Goal: Task Accomplishment & Management: Use online tool/utility

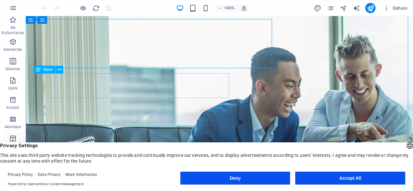
scroll to position [19, 0]
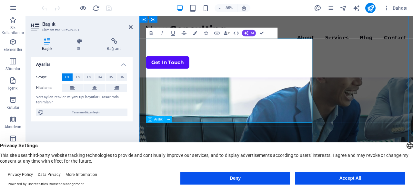
scroll to position [53, 0]
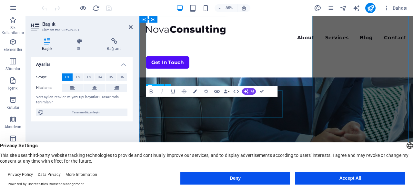
scroll to position [133, 0]
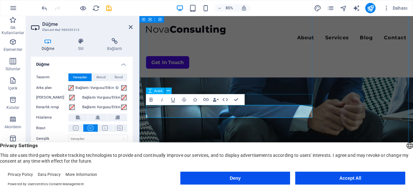
scroll to position [164, 0]
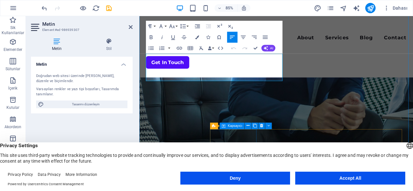
scroll to position [212, 0]
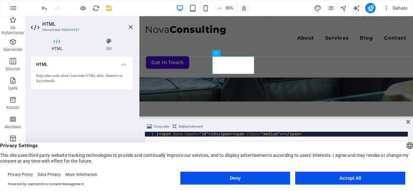
scroll to position [262, 0]
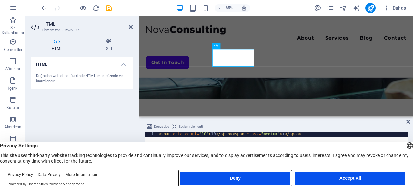
click at [269, 177] on button "Deny" at bounding box center [236, 178] width 110 height 13
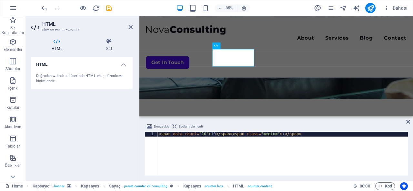
click at [205, 132] on div "< span data-count = "10" > 10 </ span > < span class = "medium" > + </ span >" at bounding box center [283, 159] width 251 height 54
click at [208, 133] on div "< span data-count = "10" > 10 </ span > < span class = "medium" > + </ span >" at bounding box center [283, 159] width 251 height 54
click at [211, 135] on div "< span data-count = "10" > 10 </ span > < span class = "medium" > + </ span >" at bounding box center [283, 159] width 251 height 54
click at [211, 135] on div "< span data-count = "10" > 10 </ span > < span class = "medium" > + </ span >" at bounding box center [283, 154] width 251 height 44
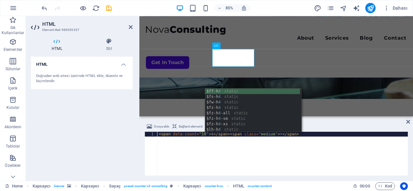
scroll to position [0, 4]
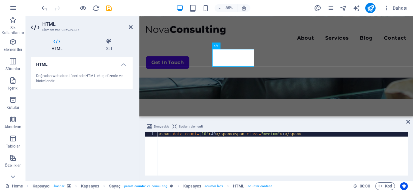
click at [200, 137] on div "< span data-count = "10" > 40 </ span > < span class = "medium" > + </ span >" at bounding box center [283, 159] width 251 height 54
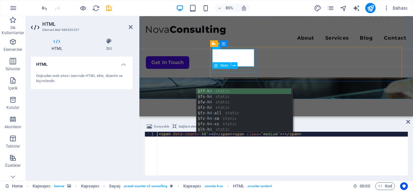
type textarea "<span data-count="40">40</span><span class="medium">+</span>"
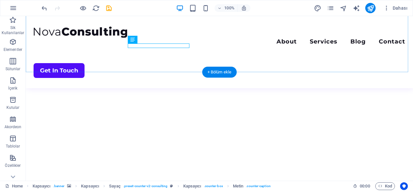
drag, startPoint x: 110, startPoint y: 63, endPoint x: 82, endPoint y: 81, distance: 33.7
click at [233, 70] on div "+ Bölüm ekle" at bounding box center [219, 72] width 35 height 11
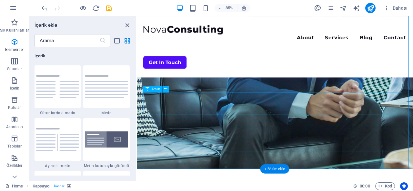
scroll to position [191, 0]
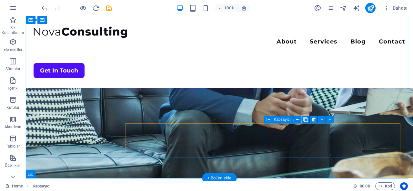
scroll to position [155, 0]
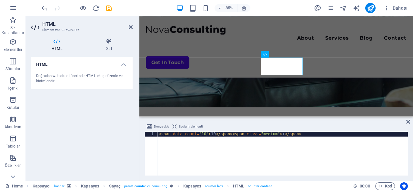
click at [207, 137] on div "< span data-count = "10" > 10 </ span > < span class = "medium" > + </ span >" at bounding box center [283, 159] width 251 height 54
click at [210, 138] on div "< span data-count = "10" > 10 </ span > < span class = "medium" > + </ span >" at bounding box center [283, 159] width 251 height 54
click at [209, 138] on div "< span data-count = "10" > 10 </ span > < span class = "medium" > + </ span >" at bounding box center [283, 159] width 251 height 54
click at [208, 138] on div "< span data-count = "10" > 10 </ span > < span class = "medium" > + </ span4" at bounding box center [283, 159] width 251 height 54
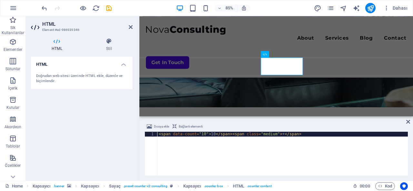
click at [209, 135] on div "< span data-count = "10" > 10 </ span > < span class = "medium" > + </ span >" at bounding box center [283, 159] width 251 height 54
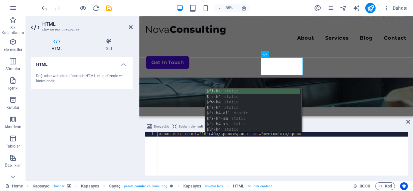
scroll to position [0, 4]
click at [199, 136] on div "< span data-count = "10" > 40 </ span > < span class = "medium" > + </ span >" at bounding box center [283, 159] width 251 height 54
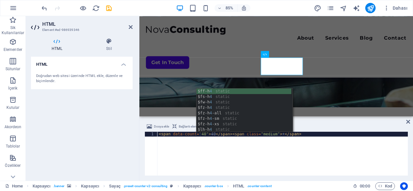
scroll to position [0, 3]
click at [288, 172] on div "< span data-count = "40" > 40 </ span > < span class = "medium" > + </ span >" at bounding box center [283, 159] width 251 height 54
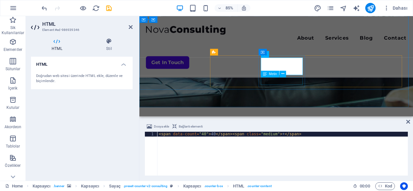
type textarea "<span data-count="40">40</span><span class="medium">+</span>"
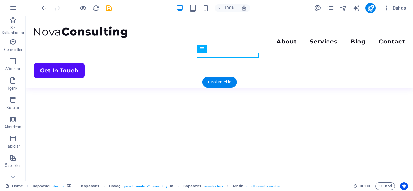
scroll to position [196, 0]
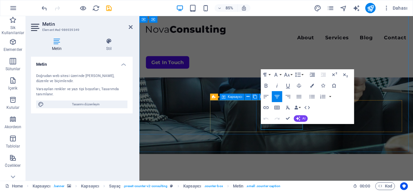
scroll to position [199, 0]
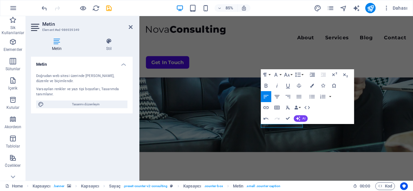
click at [282, 96] on button "[GEOGRAPHIC_DATA]" at bounding box center [277, 96] width 10 height 11
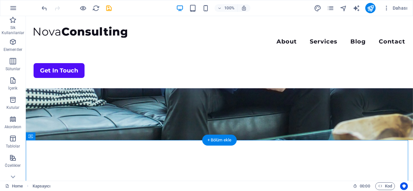
scroll to position [183, 0]
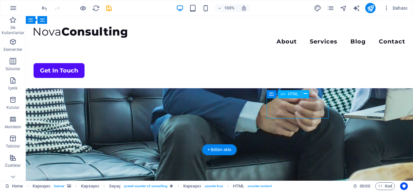
scroll to position [254, 0]
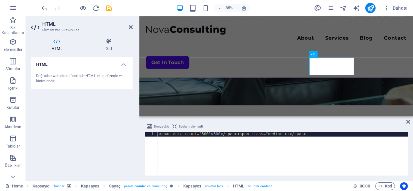
click at [214, 135] on div "< span data-count = "300" > 300 </ span > < span class = "medium" > + </ span >" at bounding box center [283, 159] width 251 height 54
click at [212, 136] on div "< span data-count = "300" > 300 </ span > < span class = "medium" > + </ span >" at bounding box center [283, 159] width 251 height 54
click at [213, 136] on div "< span data-count = "300" > 300 </ span > < span class = "medium" > + </ span >" at bounding box center [283, 159] width 251 height 54
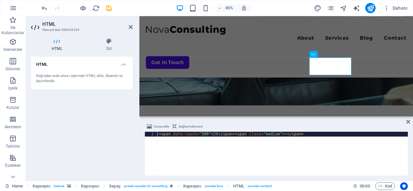
click at [201, 132] on div "< span data-count = "300" > 20 </ span > < span class = "medium" > + </ span >" at bounding box center [283, 159] width 251 height 54
type textarea "<span data-count="20">20</span><span class="medium">+</span>"
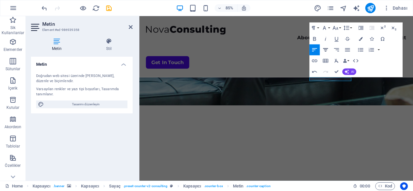
click at [323, 51] on icon "button" at bounding box center [326, 50] width 6 height 6
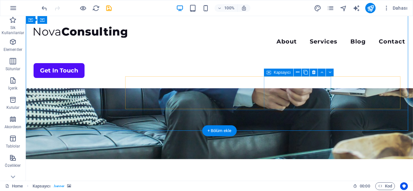
scroll to position [174, 0]
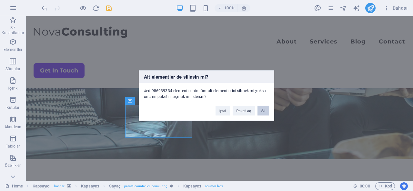
click at [264, 110] on button "Sil" at bounding box center [264, 111] width 12 height 10
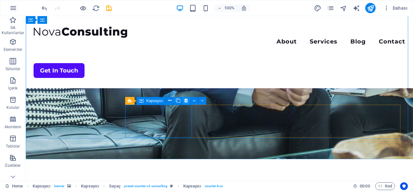
click at [187, 104] on icon at bounding box center [186, 101] width 4 height 7
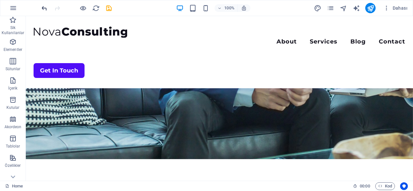
click at [42, 7] on icon "undo" at bounding box center [44, 8] width 7 height 7
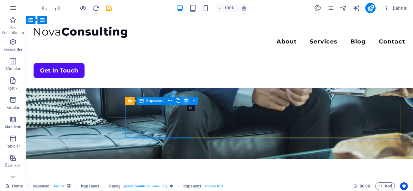
click at [187, 103] on icon at bounding box center [186, 101] width 4 height 7
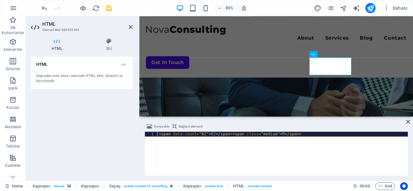
scroll to position [254, 0]
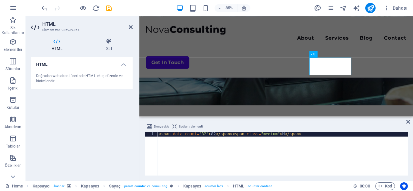
click at [210, 134] on div "< span data-count = "82" > 82 </ span > < span class = "medium" > M </ span >" at bounding box center [283, 159] width 251 height 54
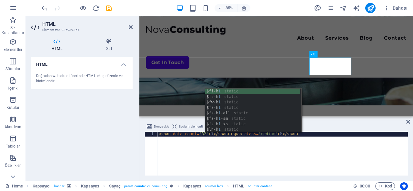
scroll to position [0, 4]
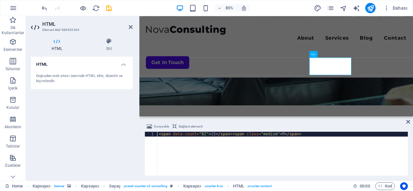
click at [274, 136] on div "< span data-count = "82" > 15 </ span > < span class = "medium" > M </ span >" at bounding box center [283, 159] width 251 height 54
click at [274, 135] on div "< span data-count = "82" > 15 </ span > < span class = "medium" > M </ span >" at bounding box center [283, 159] width 251 height 54
click at [274, 136] on div "< span data-count = "82" > 15 </ span > < span class = "medium" > M </ span >" at bounding box center [283, 159] width 251 height 54
click at [275, 135] on div "< span data-count = "82" > 15 </ span > < span class = "medium" > M </ span >" at bounding box center [283, 159] width 251 height 54
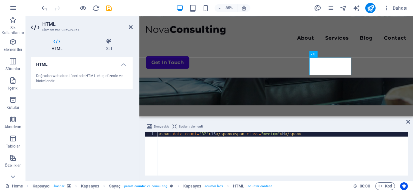
click at [274, 135] on div "< span data-count = "82" > 15 </ span > < span class = "medium" > M </ span >" at bounding box center [283, 159] width 251 height 54
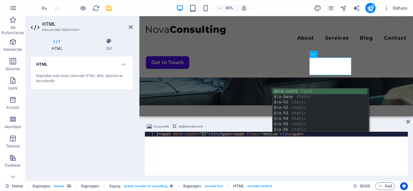
scroll to position [0, 10]
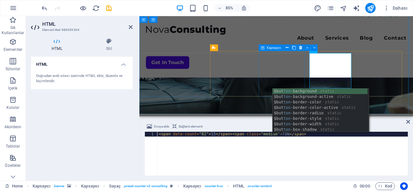
type textarea "<span data-count="82">15</span><span class="medium"> TON</span>"
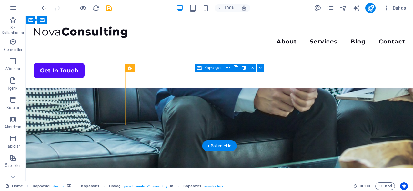
scroll to position [181, 0]
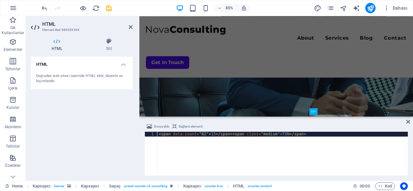
click at [278, 135] on div "< span data-count = "82" > 15 </ span > < span class = "medium" > TON </ span >" at bounding box center [283, 159] width 251 height 54
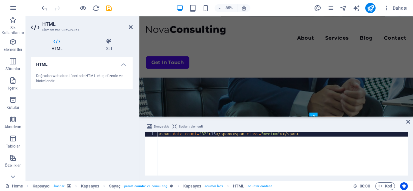
scroll to position [0, 9]
type textarea "<span data-count="82">15</span><span class="medium">+</span>"
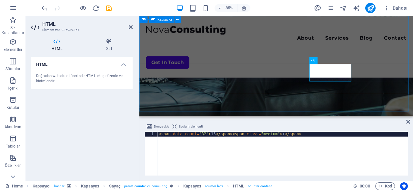
scroll to position [254, 0]
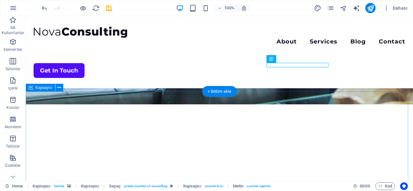
scroll to position [229, 0]
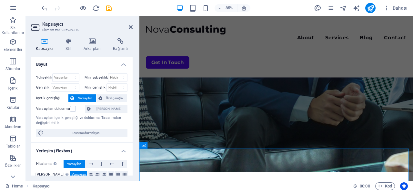
scroll to position [174, 0]
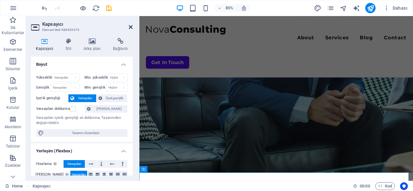
click at [130, 26] on icon at bounding box center [131, 27] width 4 height 5
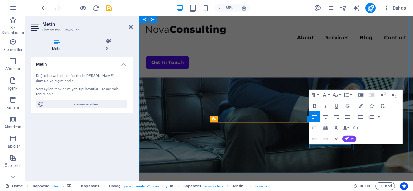
click at [327, 116] on icon "button" at bounding box center [325, 117] width 5 height 3
click at [386, 191] on figure at bounding box center [301, 21] width 322 height 359
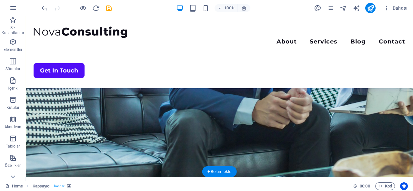
scroll to position [154, 0]
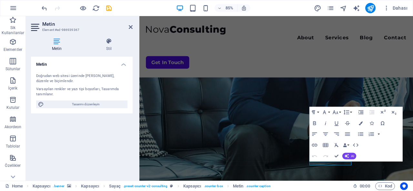
click at [101, 55] on div "Metin Stil Metin Doğrudan web sitesi üzerinde [PERSON_NAME], düzenle ve biçimle…" at bounding box center [82, 107] width 102 height 138
click at [108, 43] on icon at bounding box center [108, 41] width 47 height 6
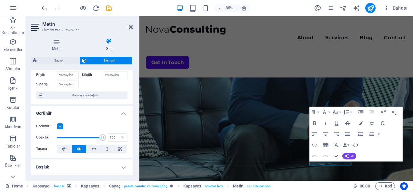
scroll to position [0, 0]
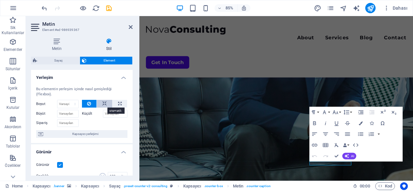
click at [105, 104] on icon at bounding box center [104, 104] width 5 height 8
click at [118, 104] on icon at bounding box center [120, 104] width 4 height 8
type input "100"
select select "%"
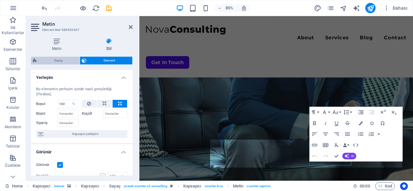
click at [62, 61] on span "Sayaç" at bounding box center [58, 61] width 39 height 8
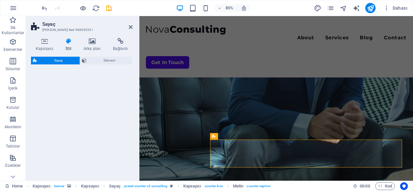
select select "rem"
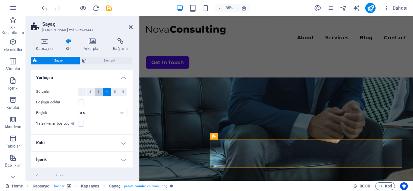
click at [102, 90] on button "3" at bounding box center [99, 92] width 8 height 8
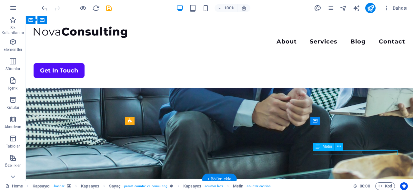
select select "%"
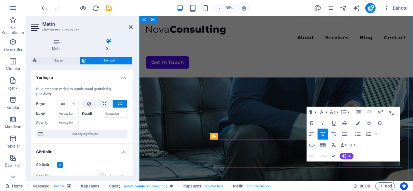
click at [401, 191] on figure at bounding box center [301, 41] width 322 height 359
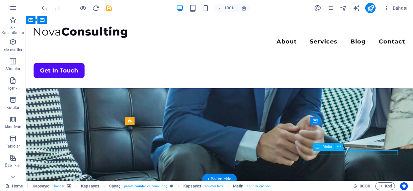
select select "%"
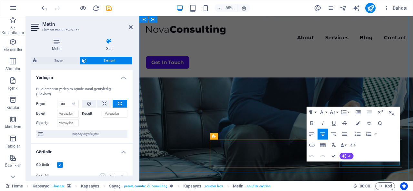
drag, startPoint x: 375, startPoint y: 181, endPoint x: 277, endPoint y: 194, distance: 98.7
click at [375, 181] on div "Home Kapsayıcı . banner Kapsayıcı Sayaç . preset-counter-v2-consulting Kapsayıc…" at bounding box center [206, 186] width 413 height 10
click at [334, 182] on div "Home Kapsayıcı . banner Kapsayıcı Sayaç . preset-counter-v2-consulting Kapsayıc…" at bounding box center [206, 186] width 413 height 10
click at [369, 191] on figure at bounding box center [301, 41] width 322 height 359
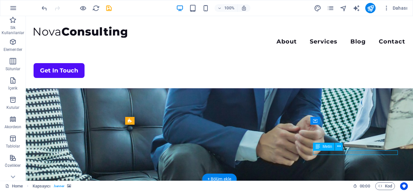
select select "%"
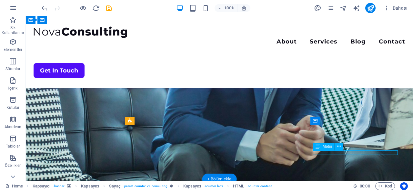
select select "%"
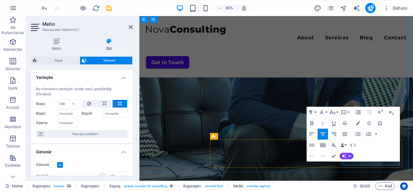
click at [413, 191] on figure at bounding box center [301, 41] width 322 height 359
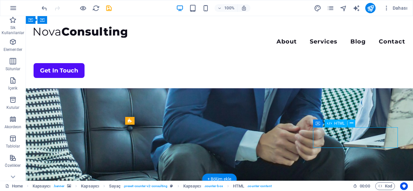
scroll to position [254, 0]
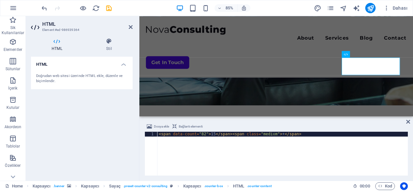
click at [275, 133] on div "< span data-count = "82" > 15 </ span > < span class = "medium" > + </ span >" at bounding box center [283, 159] width 251 height 54
click at [275, 135] on div "< span data-count = "82" > 15 </ span > < span class = "medium" > + </ span >" at bounding box center [283, 159] width 251 height 54
click at [273, 135] on div "< span data-count = "82" > 15 </ span > < span class = "medium" > + </ span >" at bounding box center [283, 159] width 251 height 54
click at [274, 134] on div "< span data-count = "82" > 15 </ span > < span class = "medium" > + </ span >" at bounding box center [283, 159] width 251 height 54
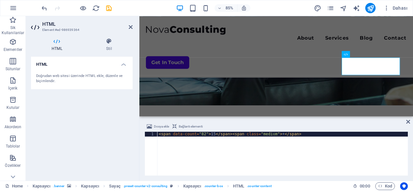
click at [274, 134] on div "< span data-count = "82" > 15 </ span > < span class = "medium" > + </ span >" at bounding box center [283, 159] width 251 height 54
click at [272, 135] on div "< span data-count = "82" > 15 </ span > < span class = "medium" > + </ span >" at bounding box center [283, 159] width 251 height 54
click at [274, 136] on div "< span data-count = "82" > 15 </ span > < span class = "medium" > + </ span >" at bounding box center [283, 159] width 251 height 54
click at [199, 135] on div "< span data-count = "82" > 15 </ span > < span class = "medium" > + </ span >" at bounding box center [283, 159] width 251 height 54
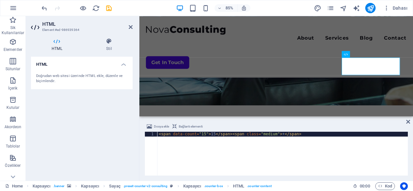
click at [216, 144] on div "< span data-count = "15" > 15 </ span > < span class = "medium" > + </ span >" at bounding box center [283, 159] width 251 height 54
click at [308, 135] on div "< span data-count = "15" > 15 </ span > < span class = "medium" > + </ span >" at bounding box center [283, 159] width 251 height 54
click at [274, 135] on div "< span data-count = "15" > 15 </ span > < span class = "medium" > + </ span >" at bounding box center [283, 159] width 251 height 54
click at [274, 137] on div "< span data-count = "15" > 15 </ span > < span class = "medium" > + </ span >" at bounding box center [283, 159] width 251 height 54
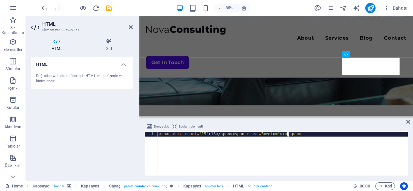
click at [274, 137] on div "< span data-count = "15" > 15 </ span > < span class = "medium" > + </ span >" at bounding box center [283, 159] width 251 height 54
click at [274, 137] on div "< span data-count = "15" > 15 </ span > < span class = "medium" > + </ span >" at bounding box center [283, 154] width 251 height 44
click at [273, 134] on div "< span data-count = "15" > 15 </ span > < span class = "medium" > + </ span >" at bounding box center [283, 159] width 251 height 54
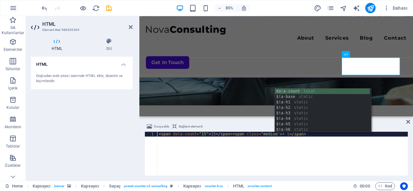
scroll to position [0, 10]
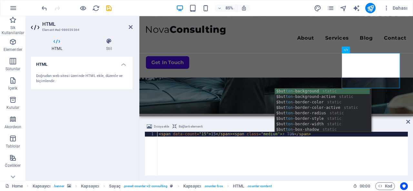
click at [307, 162] on div "< span data-count = "15" > 15 </ span > < span class = "medium" > + TON </ span…" at bounding box center [283, 159] width 251 height 54
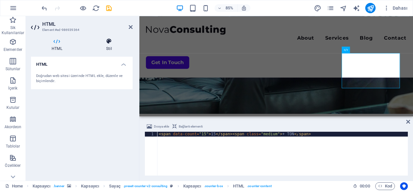
type textarea "<span data-count="15">15</span><span class="medium">+ TON</span>"
click at [104, 42] on icon at bounding box center [109, 41] width 47 height 6
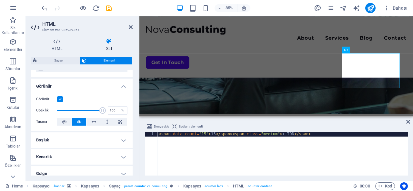
scroll to position [73, 0]
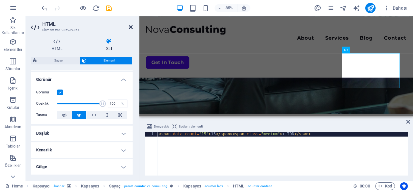
drag, startPoint x: 130, startPoint y: 28, endPoint x: 105, endPoint y: 12, distance: 29.9
click at [130, 28] on icon at bounding box center [131, 27] width 4 height 5
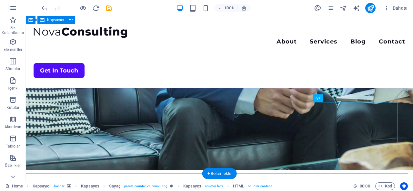
scroll to position [183, 0]
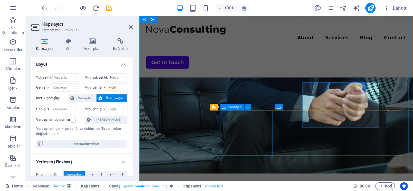
drag, startPoint x: 357, startPoint y: 131, endPoint x: 262, endPoint y: 151, distance: 97.3
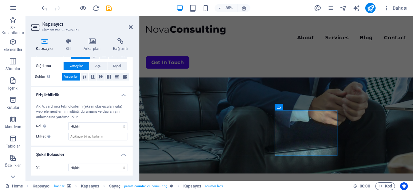
scroll to position [0, 0]
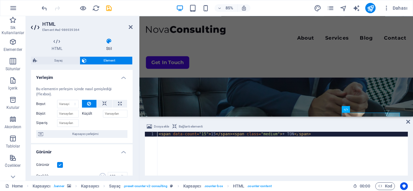
click at [205, 139] on div "< span data-count = "15" > 15 </ span > < span class = "medium" > + TON </ span…" at bounding box center [283, 159] width 251 height 54
click at [222, 152] on div "< span data-count = "15" > 15 </ span > < span class = "medium" > + TON </ span…" at bounding box center [283, 159] width 251 height 54
click at [73, 104] on select "Varsayılan otomatik px % 1/1 1/2 1/3 1/4 1/5 1/6 1/7 1/8 1/9 1/10" at bounding box center [67, 104] width 21 height 8
click at [94, 76] on h4 "Yerleşim" at bounding box center [82, 76] width 102 height 12
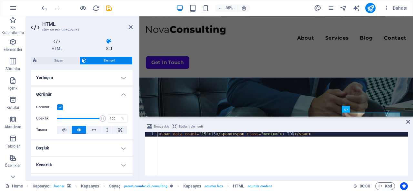
click at [98, 74] on h4 "Yerleşim" at bounding box center [82, 78] width 102 height 16
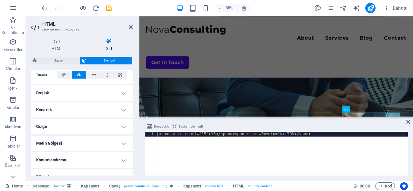
scroll to position [121, 0]
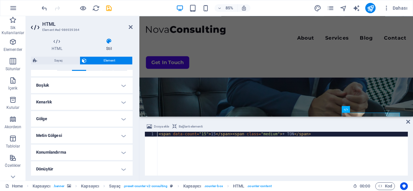
click at [63, 102] on h4 "Kenarlık" at bounding box center [82, 103] width 102 height 16
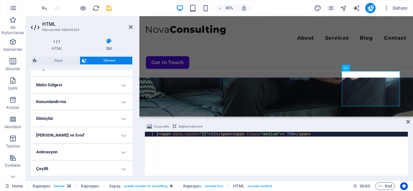
scroll to position [0, 0]
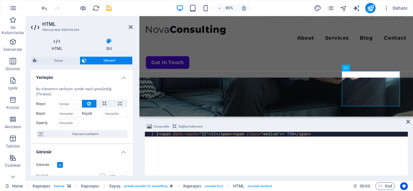
click at [62, 40] on icon at bounding box center [57, 41] width 52 height 6
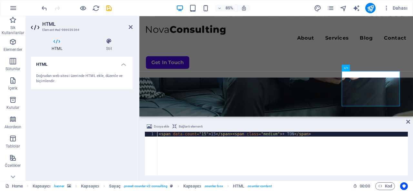
click at [79, 61] on h4 "HTML" at bounding box center [82, 63] width 102 height 12
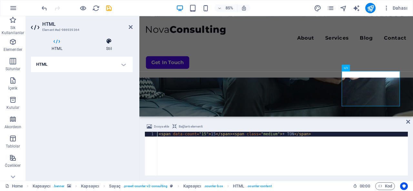
click at [108, 48] on h4 "Stil" at bounding box center [109, 45] width 47 height 14
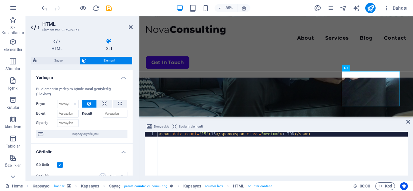
click at [75, 78] on h4 "Yerleşim" at bounding box center [82, 76] width 102 height 12
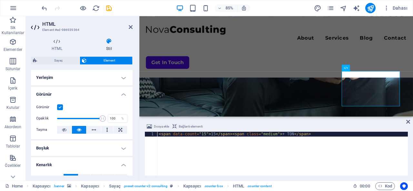
click at [75, 78] on h4 "Yerleşim" at bounding box center [82, 78] width 102 height 16
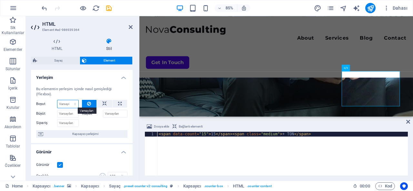
click at [69, 106] on select "Varsayılan otomatik px % 1/1 1/2 1/3 1/4 1/5 1/6 1/7 1/8 1/9 1/10" at bounding box center [67, 104] width 21 height 8
click at [57, 100] on select "Varsayılan otomatik px % 1/1 1/2 1/3 1/4 1/5 1/6 1/7 1/8 1/9 1/10" at bounding box center [67, 104] width 21 height 8
select select "DISABLED_OPTION_VALUE"
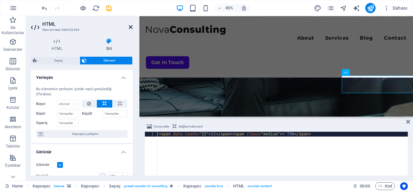
click at [131, 27] on icon at bounding box center [131, 27] width 4 height 5
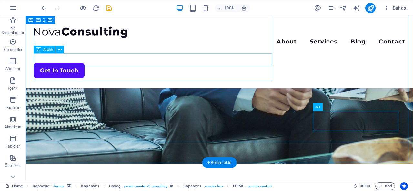
scroll to position [170, 0]
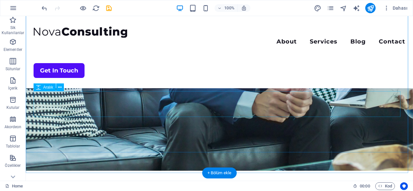
scroll to position [164, 0]
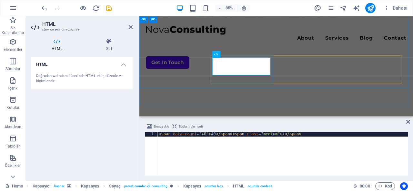
scroll to position [332, 0]
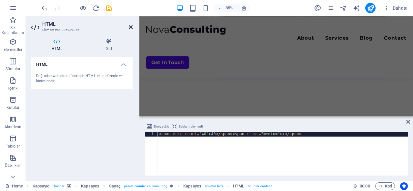
click at [131, 27] on icon at bounding box center [131, 27] width 4 height 5
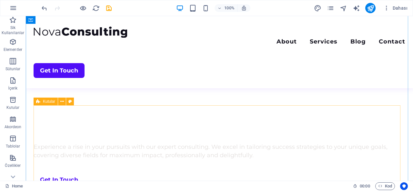
scroll to position [350, 0]
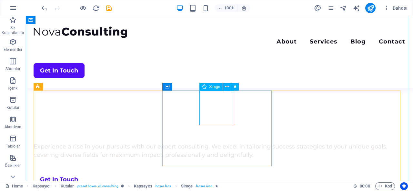
select select "xMidYMid"
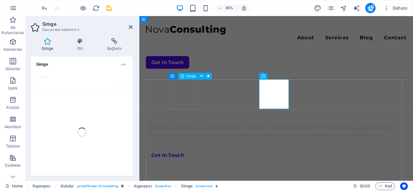
select select "xMidYMid"
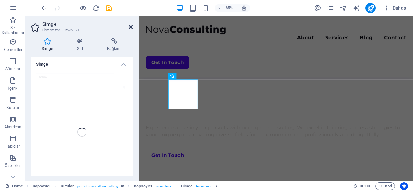
click at [131, 29] on icon at bounding box center [131, 27] width 4 height 5
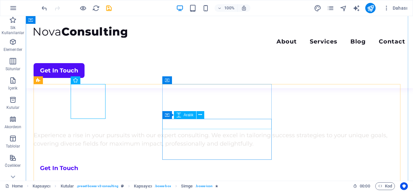
scroll to position [362, 0]
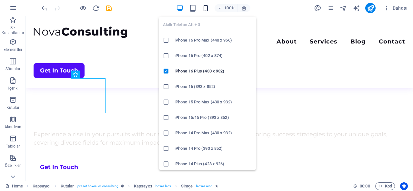
click at [208, 11] on icon "button" at bounding box center [205, 8] width 7 height 7
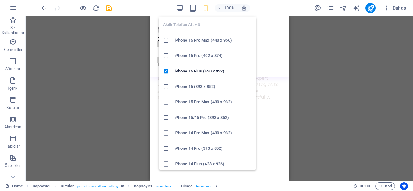
scroll to position [378, 0]
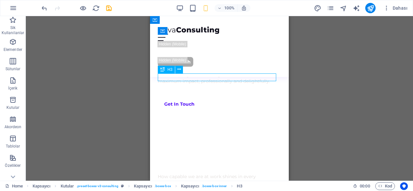
drag, startPoint x: 471, startPoint y: 120, endPoint x: 161, endPoint y: 77, distance: 313.7
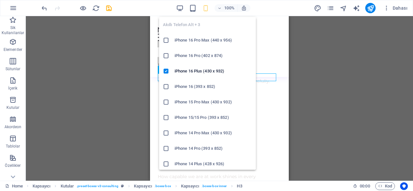
click at [206, 8] on icon "button" at bounding box center [205, 8] width 7 height 7
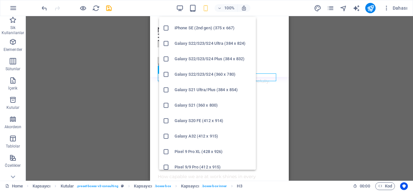
scroll to position [210, 0]
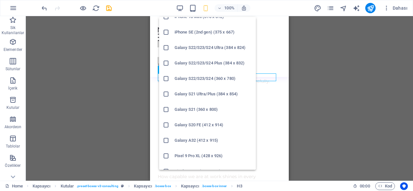
click at [193, 79] on h6 "Galaxy S22/S23/S24 (360 x 780)" at bounding box center [214, 79] width 78 height 8
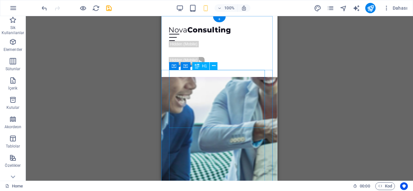
scroll to position [0, 0]
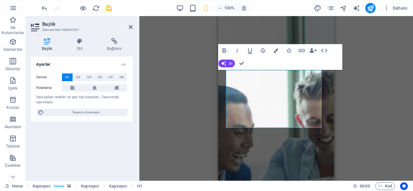
drag, startPoint x: 54, startPoint y: 80, endPoint x: 216, endPoint y: 97, distance: 162.3
click at [216, 97] on div "Kapsayıcı Kapsayıcı H1 Kapsayıcı Kapsayıcı Kapsayıcı Kapsayıcı Kapsayıcı Menü Ç…" at bounding box center [277, 98] width 274 height 165
click at [76, 76] on span "H2" at bounding box center [78, 78] width 4 height 8
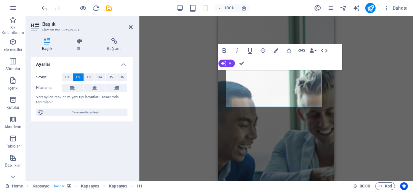
click at [206, 127] on div "Kapsayıcı H2 Kapsayıcı Kapsayıcı Kapsayıcı Kapsayıcı Kapsayıcı Menü Çubuğu Menü…" at bounding box center [277, 98] width 274 height 165
click at [127, 27] on h2 "Başlık" at bounding box center [87, 24] width 90 height 6
click at [133, 27] on aside "Başlık Element #ed-986939301 Başlık Stil Bağlantı Ayarlar Seviye H1 H2 H3 H4 H5…" at bounding box center [83, 98] width 114 height 165
click at [130, 27] on icon at bounding box center [131, 27] width 4 height 5
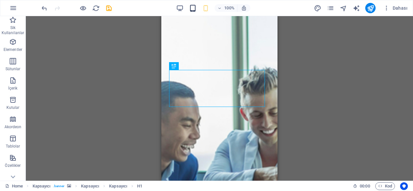
click at [192, 5] on icon "button" at bounding box center [192, 8] width 7 height 7
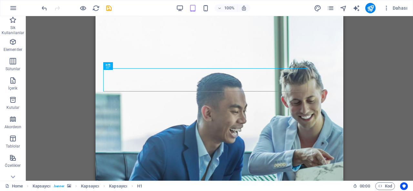
click at [184, 5] on div "100%" at bounding box center [213, 8] width 75 height 10
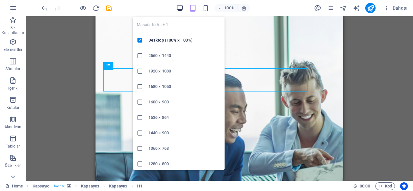
click at [181, 5] on icon "button" at bounding box center [179, 8] width 7 height 7
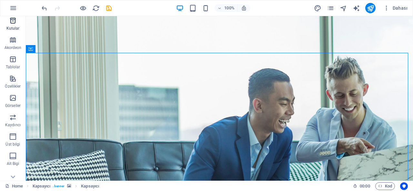
scroll to position [125, 0]
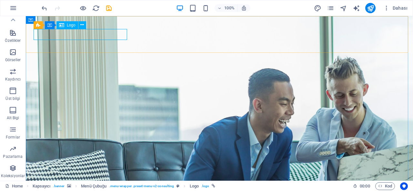
click at [74, 27] on span "Logo" at bounding box center [71, 25] width 9 height 4
click at [83, 27] on icon at bounding box center [82, 25] width 4 height 7
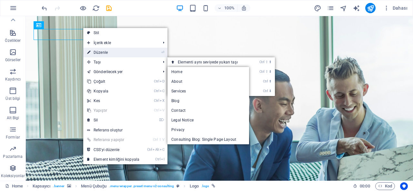
click at [150, 51] on li "⏎ Düzenle" at bounding box center [125, 53] width 84 height 10
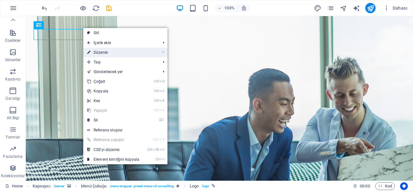
click at [117, 56] on link "⏎ Düzenle" at bounding box center [113, 53] width 60 height 10
select select "px"
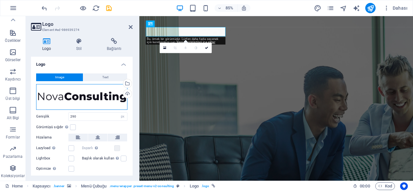
click at [101, 98] on div "Dosyaları buraya sürükleyin, dosyaları seçmek için tıklayın veya Dosyalardan ya…" at bounding box center [81, 97] width 91 height 26
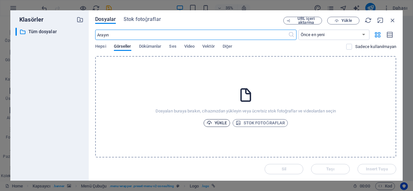
click at [207, 125] on icon "button" at bounding box center [209, 122] width 5 height 5
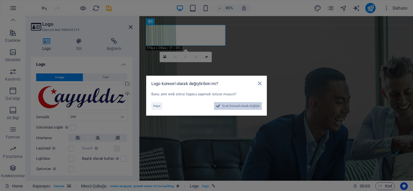
click at [224, 106] on span "Evet, küresel olarak değiştir" at bounding box center [240, 106] width 37 height 8
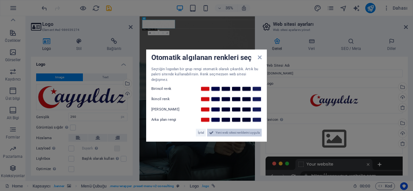
click at [214, 129] on button "Yeni web sitesi renklerini uygula" at bounding box center [234, 133] width 55 height 8
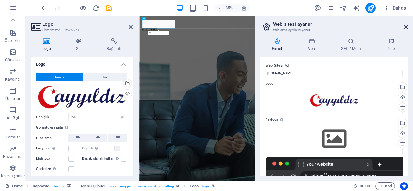
click at [405, 29] on icon at bounding box center [406, 27] width 4 height 5
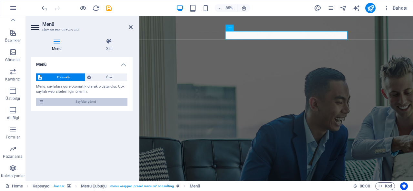
click at [70, 98] on span "Sayfaları yönet" at bounding box center [86, 102] width 80 height 8
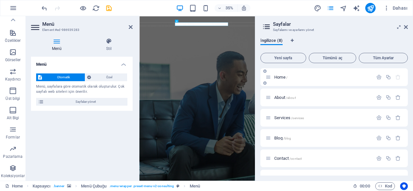
click at [269, 77] on icon at bounding box center [268, 77] width 5 height 5
click at [282, 77] on span "Home /" at bounding box center [280, 77] width 13 height 5
click at [378, 78] on icon "button" at bounding box center [379, 77] width 5 height 5
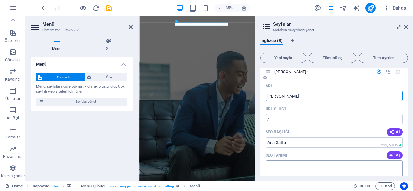
scroll to position [5, 0]
click at [281, 97] on input "[PERSON_NAME]" at bounding box center [334, 97] width 137 height 10
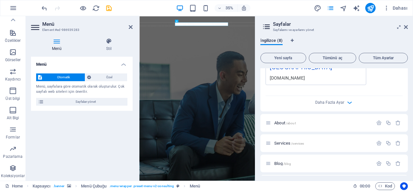
scroll to position [240, 0]
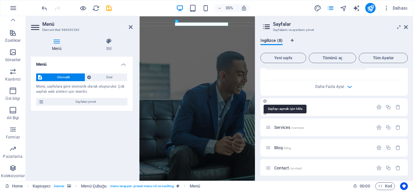
click at [290, 105] on span "About /about" at bounding box center [285, 107] width 22 height 5
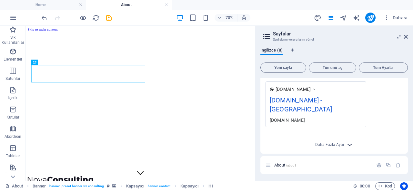
scroll to position [190, 0]
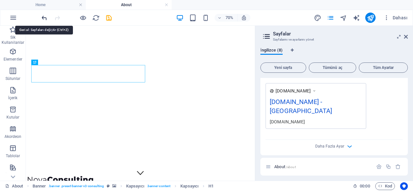
click at [45, 15] on icon "undo" at bounding box center [44, 17] width 7 height 7
click at [42, 18] on icon "undo" at bounding box center [44, 17] width 7 height 7
click at [45, 18] on icon "undo" at bounding box center [44, 17] width 7 height 7
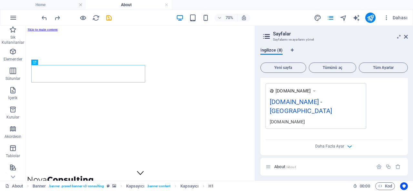
click at [66, 18] on div at bounding box center [76, 18] width 72 height 10
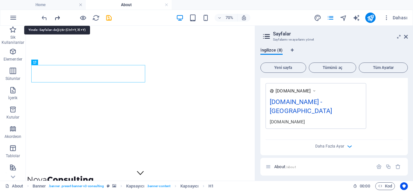
click at [59, 17] on icon "redo" at bounding box center [57, 17] width 7 height 7
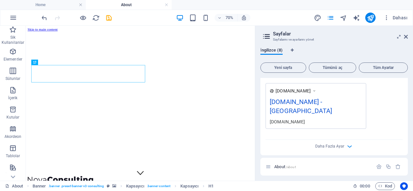
click at [59, 17] on div at bounding box center [76, 18] width 72 height 10
click at [42, 17] on icon "undo" at bounding box center [44, 17] width 7 height 7
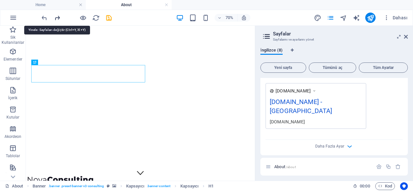
click at [56, 16] on icon "redo" at bounding box center [57, 17] width 7 height 7
type input "[PERSON_NAME]"
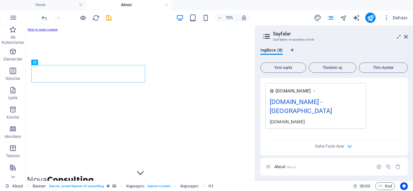
click at [56, 16] on div at bounding box center [76, 18] width 72 height 10
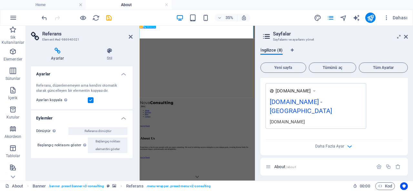
click at [154, 26] on icon at bounding box center [154, 27] width 1 height 2
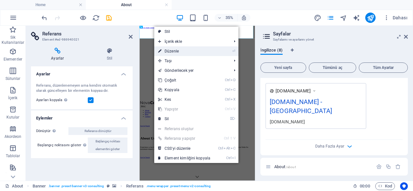
click at [183, 50] on link "⏎ Düzenle" at bounding box center [184, 52] width 60 height 10
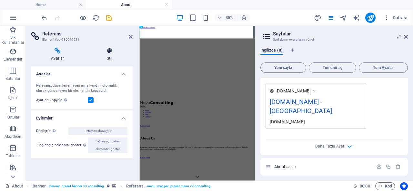
click at [108, 55] on h4 "Stil" at bounding box center [110, 55] width 46 height 14
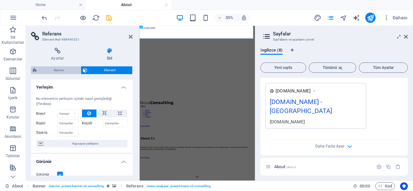
drag, startPoint x: 59, startPoint y: 77, endPoint x: 63, endPoint y: 72, distance: 5.6
click at [61, 74] on div "Banner Element Yerleşim Bu elementin yerleşim içinde nasıl genişlediği (Flexbox…" at bounding box center [82, 121] width 102 height 109
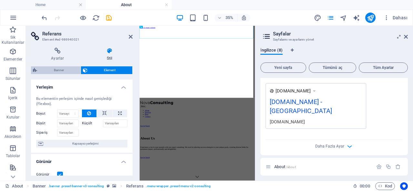
click at [64, 69] on span "Banner" at bounding box center [59, 71] width 40 height 8
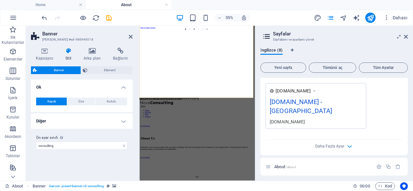
drag, startPoint x: 94, startPoint y: 52, endPoint x: 74, endPoint y: 53, distance: 20.0
click at [93, 52] on icon at bounding box center [92, 51] width 27 height 6
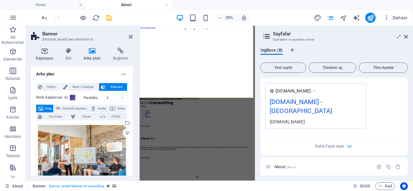
click at [50, 53] on icon at bounding box center [44, 51] width 27 height 6
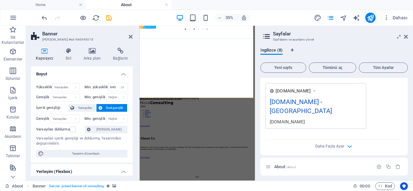
click at [131, 37] on icon at bounding box center [131, 36] width 4 height 5
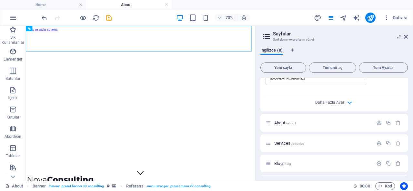
scroll to position [236, 0]
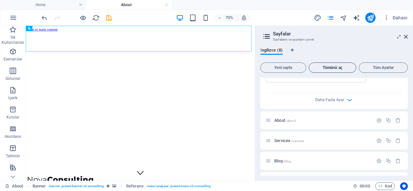
click at [327, 66] on span "Tümünü aç" at bounding box center [333, 68] width 42 height 4
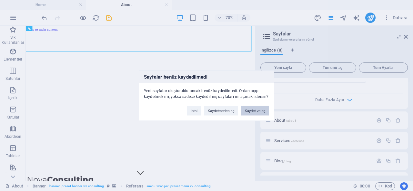
drag, startPoint x: 255, startPoint y: 111, endPoint x: 245, endPoint y: 113, distance: 9.9
click at [245, 113] on button "Kaydet ve aç" at bounding box center [255, 111] width 28 height 10
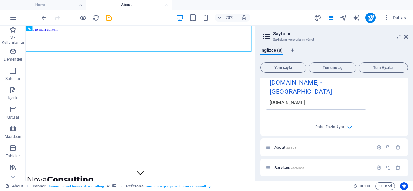
scroll to position [207, 0]
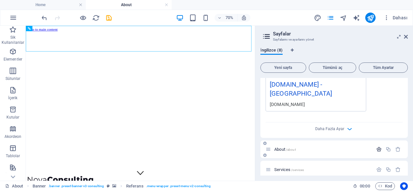
click at [381, 147] on button "button" at bounding box center [379, 149] width 9 height 5
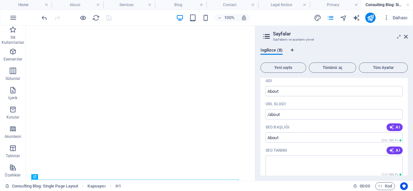
scroll to position [0, 0]
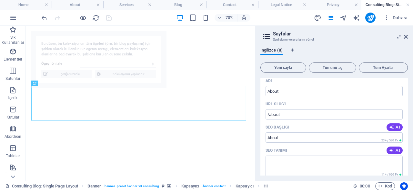
select select "68d96e353642b6497f0b5859"
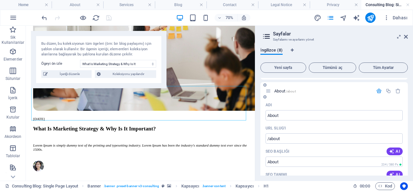
scroll to position [261, 0]
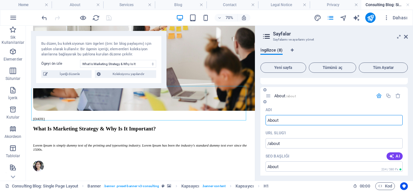
click at [303, 115] on input "About" at bounding box center [334, 120] width 137 height 10
type input "Hakkımızda"
type input "/hakk-m-z"
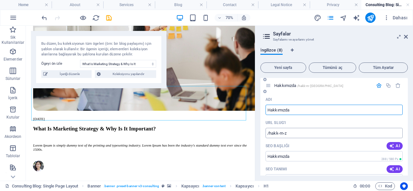
type input "Hakkımızda"
type input "/hakk-m-[GEOGRAPHIC_DATA]"
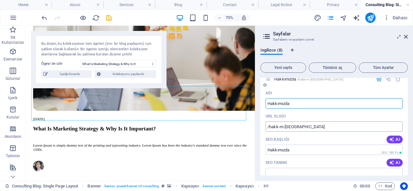
type input "Hakkımızda"
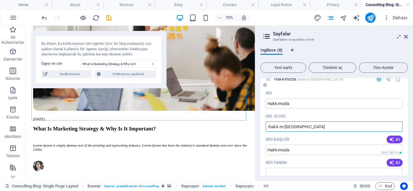
click at [285, 122] on input "/hakk-m-[GEOGRAPHIC_DATA]" at bounding box center [334, 127] width 137 height 10
click at [280, 122] on input "/hakk-mizda" at bounding box center [334, 127] width 137 height 10
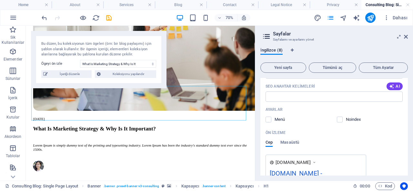
scroll to position [126, 0]
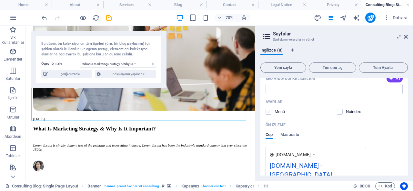
type input "/hakkimizda"
click at [269, 111] on label at bounding box center [269, 112] width 6 height 6
click at [0, 0] on input "checkbox" at bounding box center [0, 0] width 0 height 0
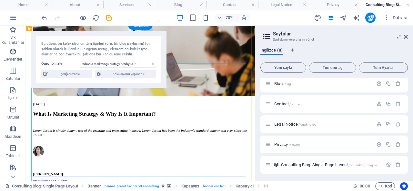
scroll to position [0, 0]
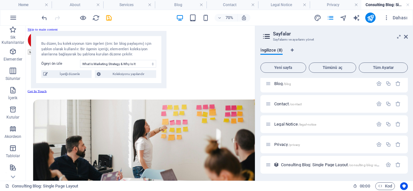
click at [408, 38] on aside "Sayfalar Sayfalarını ve ayarlarını yönet İngilizce (8) Yeni sayfa Tümünü aç Tüm…" at bounding box center [334, 103] width 158 height 155
click at [81, 71] on span "İçeriği düzenle" at bounding box center [70, 74] width 40 height 8
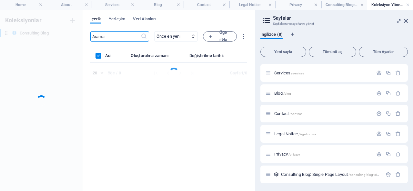
scroll to position [528, 0]
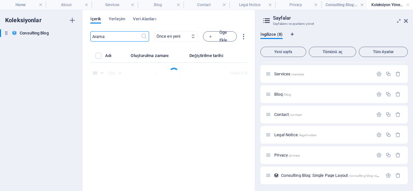
select select "Modern Marketing"
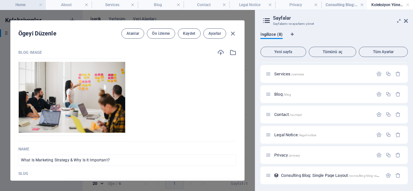
click at [37, 7] on h4 "Home" at bounding box center [23, 4] width 46 height 7
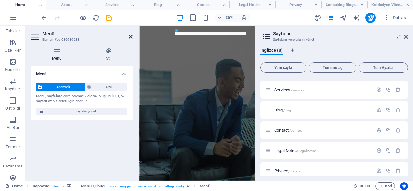
click at [129, 38] on icon at bounding box center [131, 36] width 4 height 5
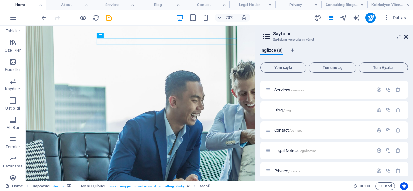
drag, startPoint x: 408, startPoint y: 36, endPoint x: 205, endPoint y: 94, distance: 211.0
click at [408, 36] on icon at bounding box center [406, 36] width 4 height 5
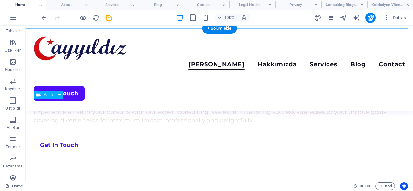
scroll to position [240, 0]
